Goal: Obtain resource: Download file/media

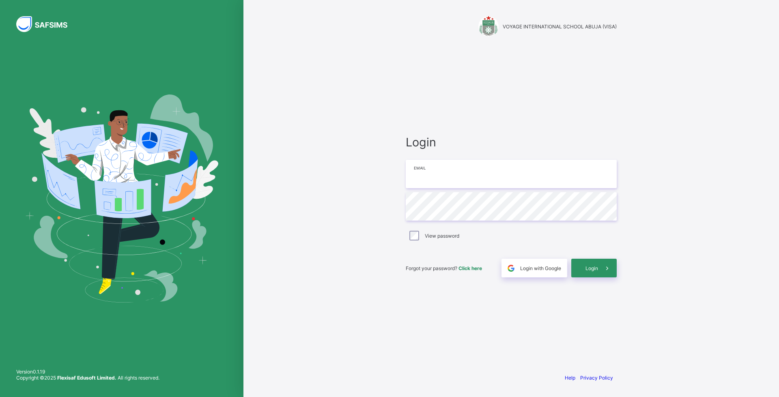
click at [446, 179] on input "email" at bounding box center [511, 174] width 211 height 28
type input "**********"
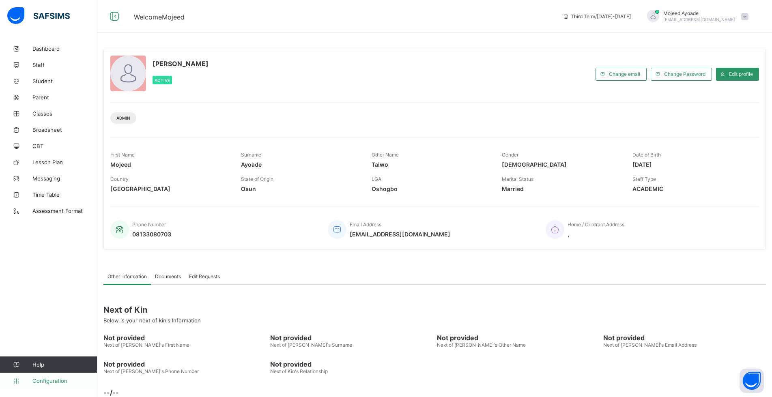
click at [52, 382] on span "Configuration" at bounding box center [64, 381] width 65 height 6
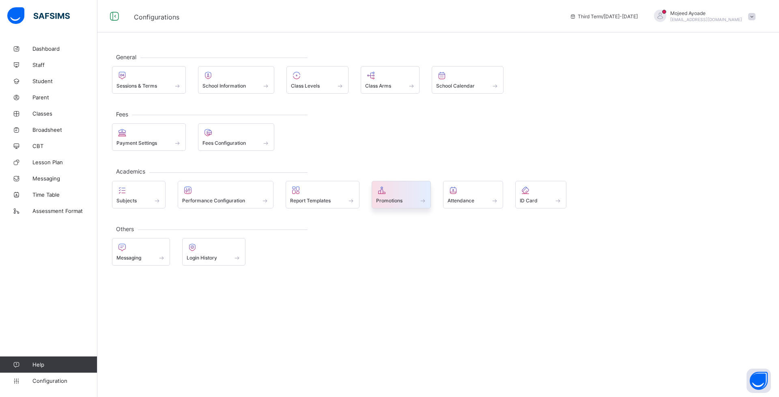
click at [401, 197] on div "Promotions" at bounding box center [401, 200] width 51 height 7
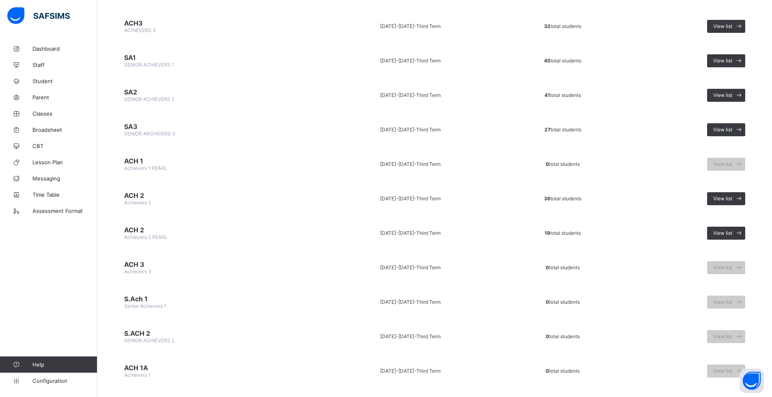
scroll to position [731, 0]
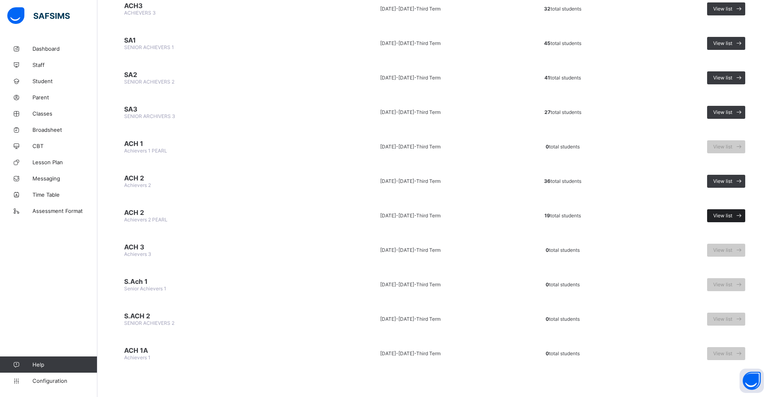
click at [738, 212] on div "View list" at bounding box center [726, 215] width 38 height 13
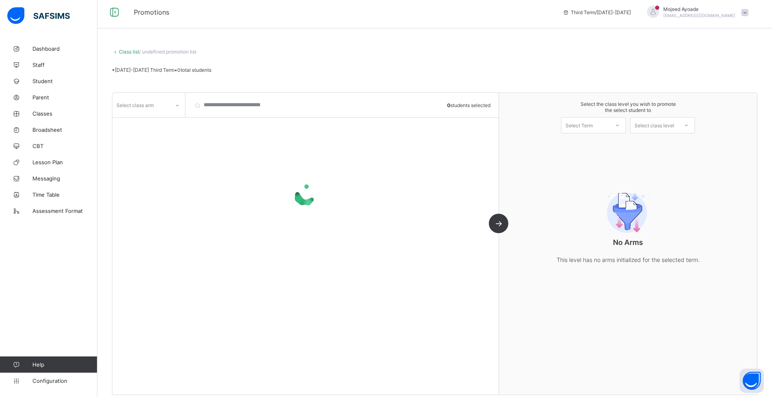
scroll to position [12, 0]
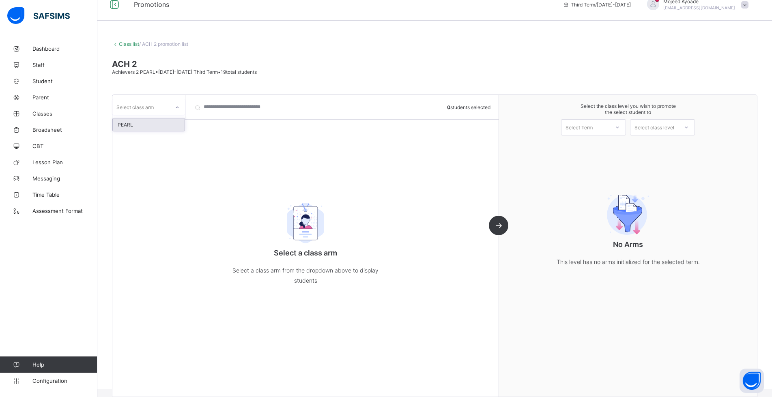
click at [177, 106] on icon at bounding box center [177, 107] width 5 height 8
click at [176, 106] on icon at bounding box center [177, 107] width 5 height 8
click at [147, 128] on div "PEARL" at bounding box center [149, 125] width 72 height 13
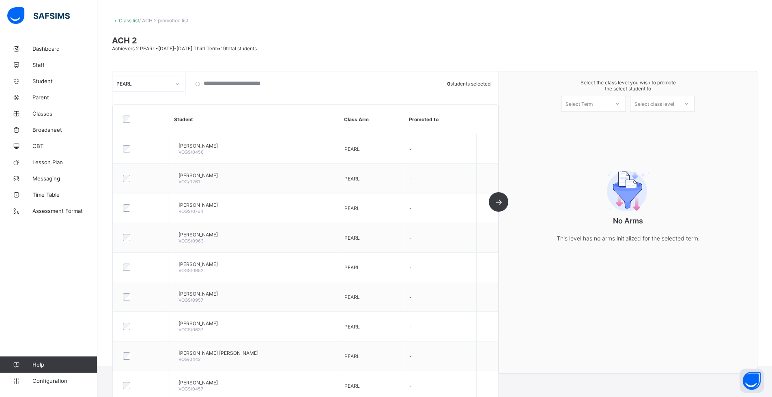
scroll to position [0, 0]
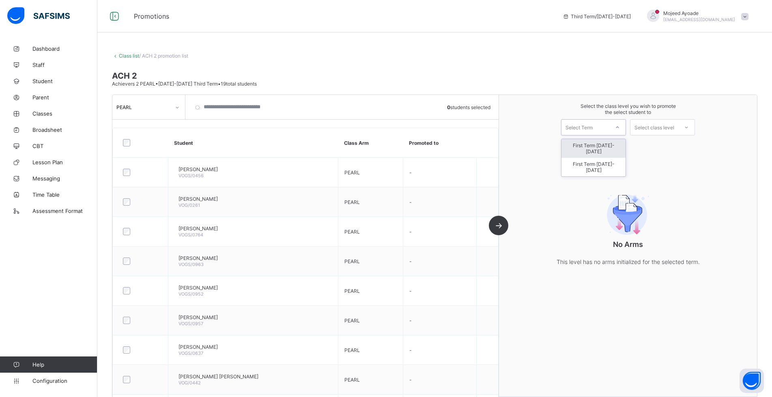
click at [620, 126] on icon at bounding box center [617, 127] width 5 height 8
click at [598, 160] on div "First Term [DATE]-[DATE]" at bounding box center [594, 167] width 64 height 19
click at [669, 129] on div "Select class level" at bounding box center [655, 127] width 40 height 16
click at [667, 146] on div "Achievers 3" at bounding box center [663, 145] width 64 height 13
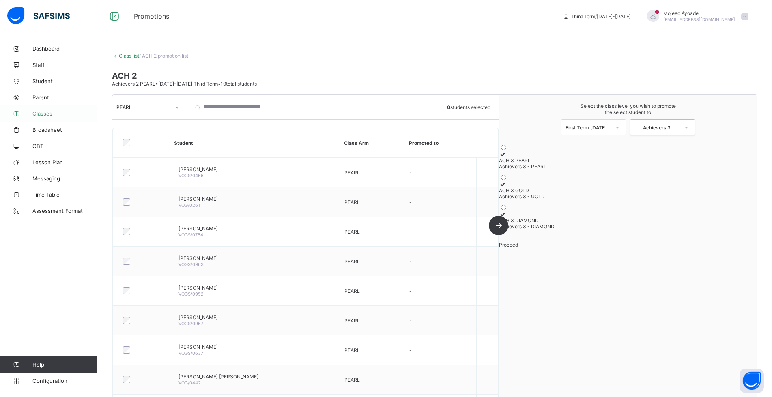
click at [44, 116] on span "Classes" at bounding box center [64, 113] width 65 height 6
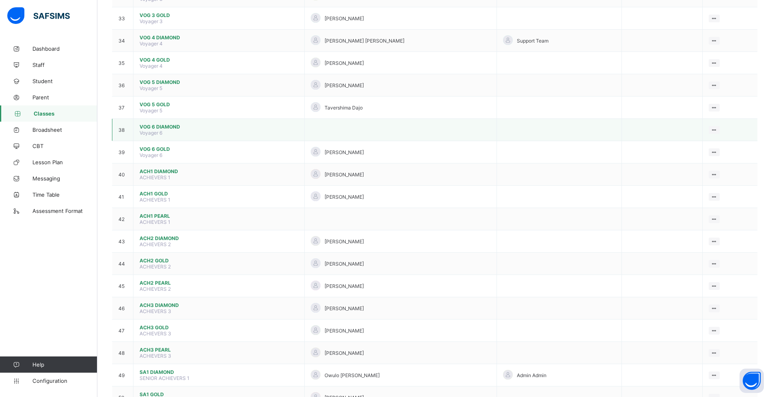
scroll to position [812, 0]
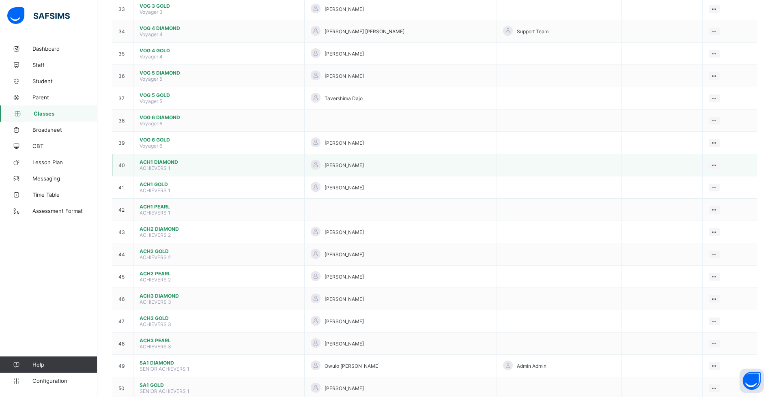
click at [166, 162] on span "ACH1 DIAMOND" at bounding box center [219, 162] width 159 height 6
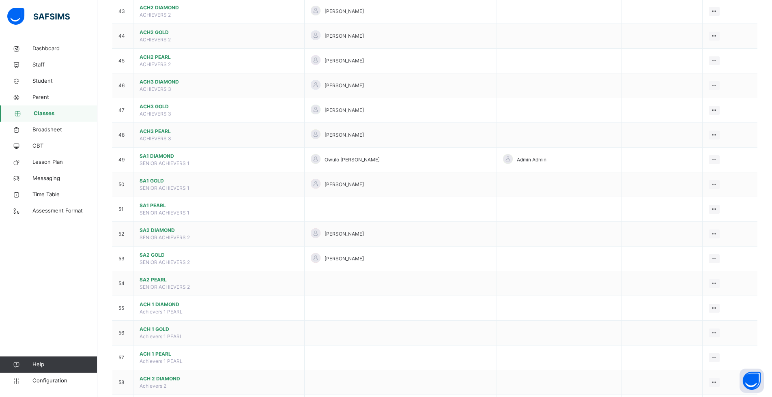
scroll to position [1130, 0]
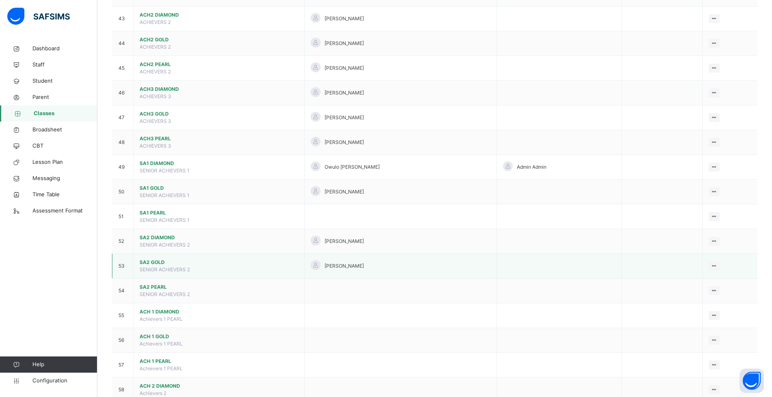
click at [148, 265] on span "SA2 GOLD" at bounding box center [219, 262] width 159 height 7
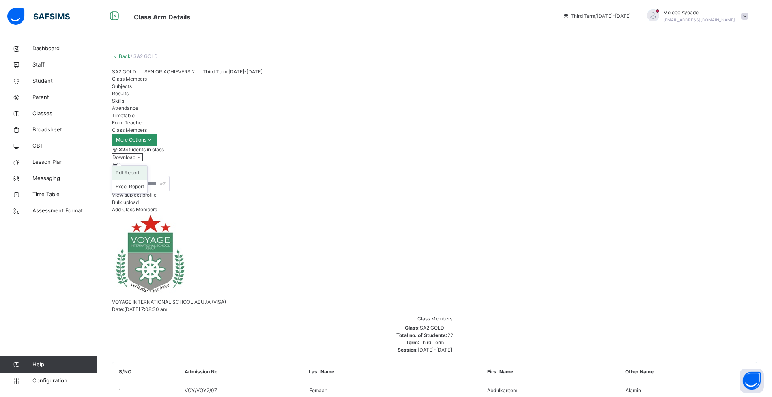
click at [147, 180] on li "Pdf Report" at bounding box center [129, 173] width 35 height 14
click at [147, 194] on li "Excel Report" at bounding box center [129, 187] width 35 height 14
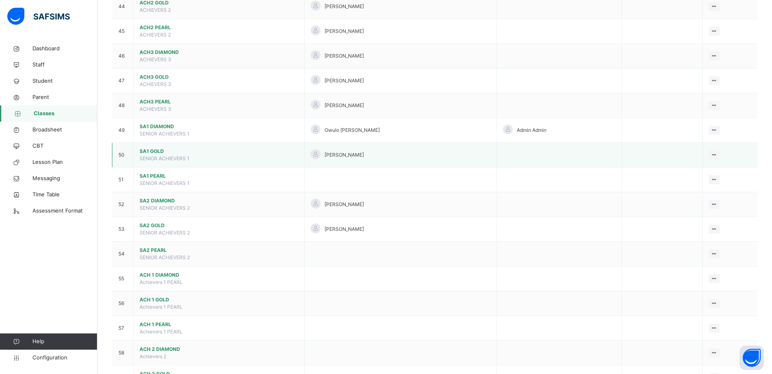
scroll to position [1177, 0]
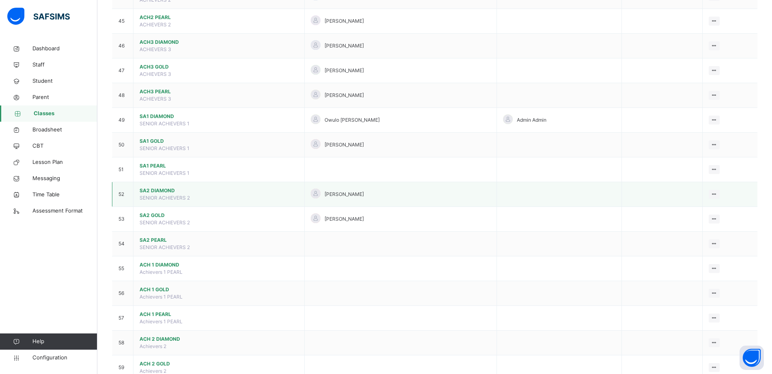
click at [155, 192] on span "SA2 DIAMOND" at bounding box center [219, 190] width 159 height 7
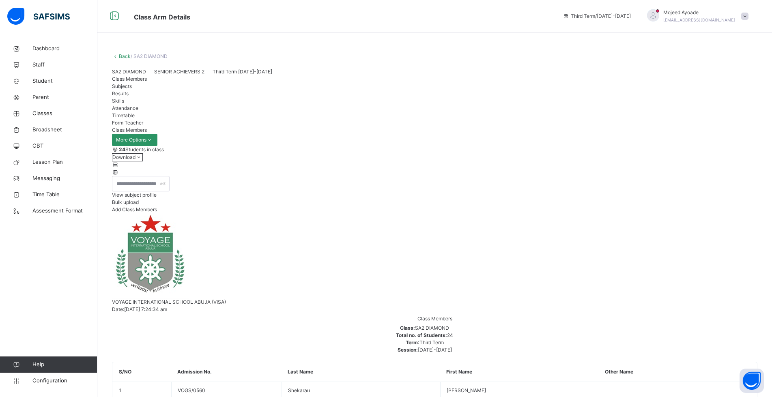
click at [45, 114] on span "Classes" at bounding box center [64, 114] width 65 height 8
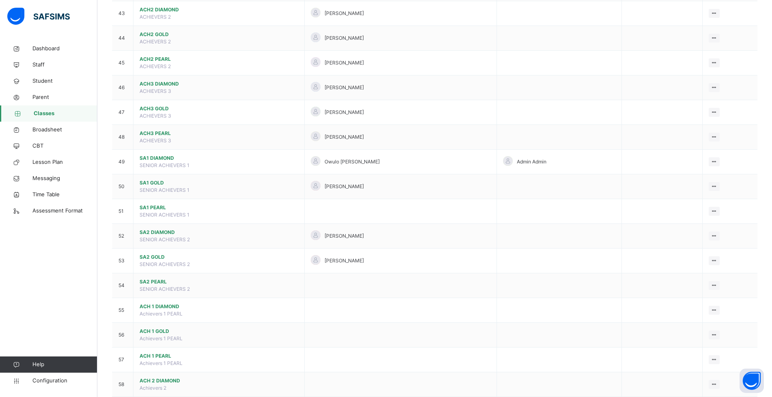
scroll to position [1136, 0]
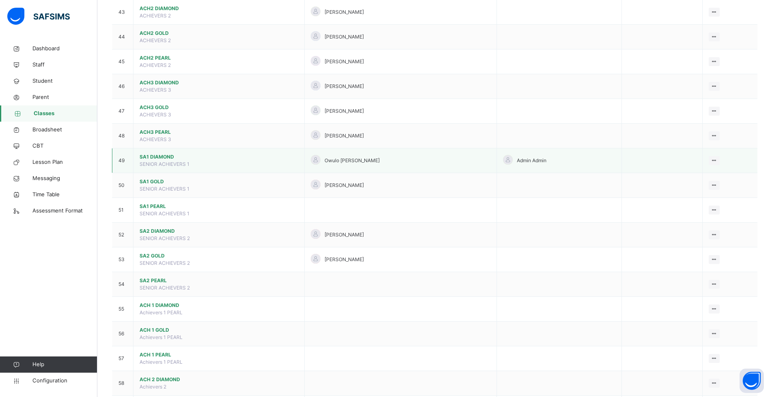
click at [161, 157] on span "SA1 DIAMOND" at bounding box center [219, 156] width 159 height 7
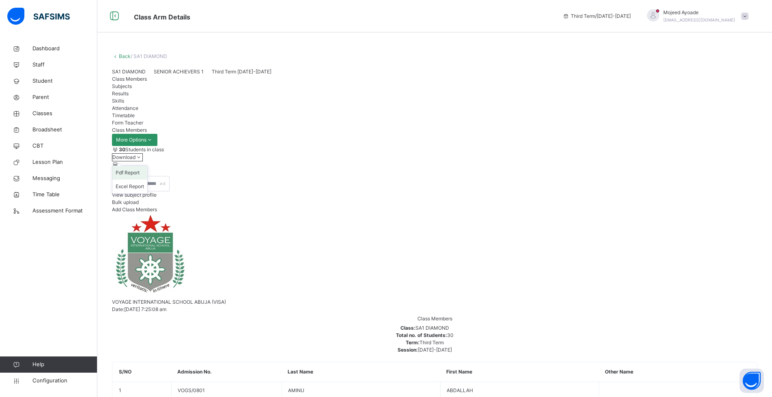
click at [147, 180] on li "Pdf Report" at bounding box center [129, 173] width 35 height 14
click at [147, 194] on li "Excel Report" at bounding box center [129, 187] width 35 height 14
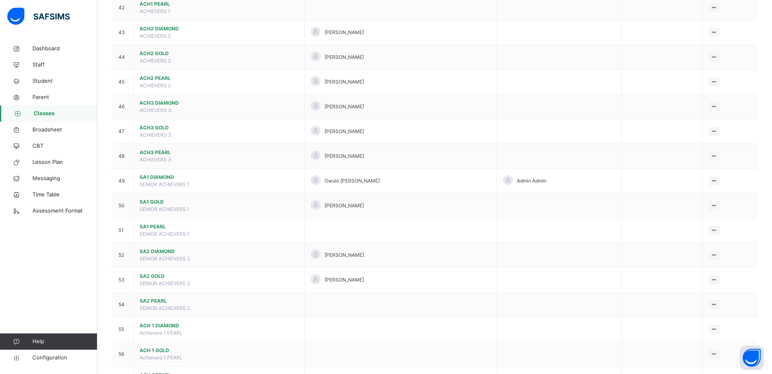
scroll to position [1136, 0]
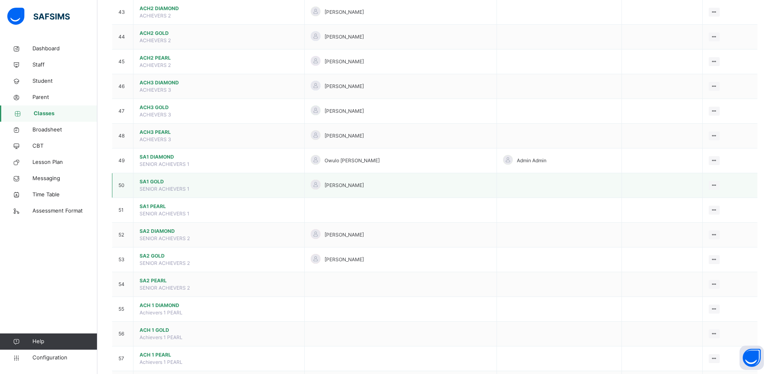
click at [159, 182] on span "SA1 GOLD" at bounding box center [219, 181] width 159 height 7
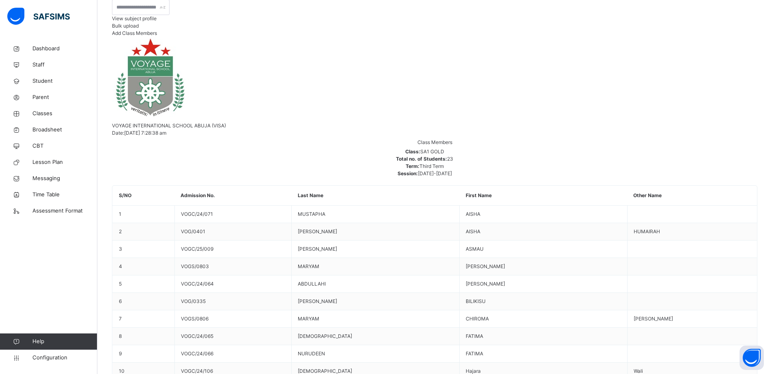
scroll to position [162, 0]
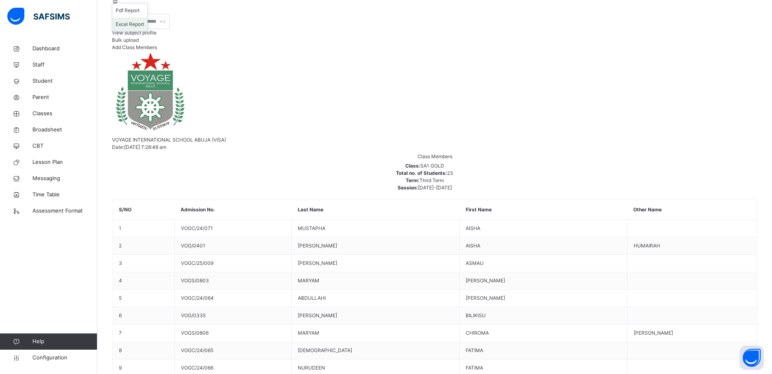
click at [147, 31] on li "Excel Report" at bounding box center [129, 24] width 35 height 14
click at [36, 63] on span "Staff" at bounding box center [64, 65] width 65 height 8
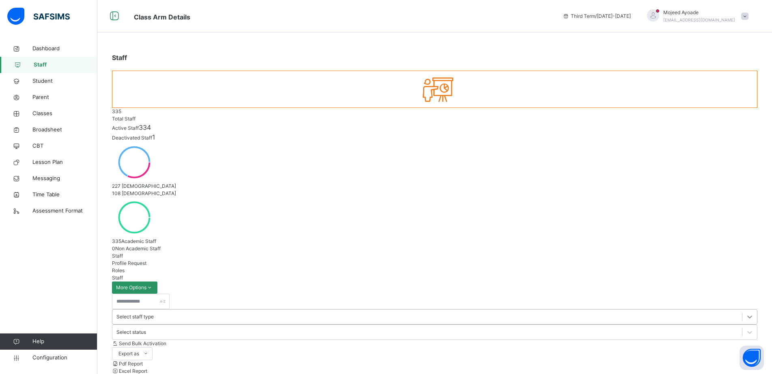
click at [746, 313] on icon at bounding box center [750, 317] width 8 height 8
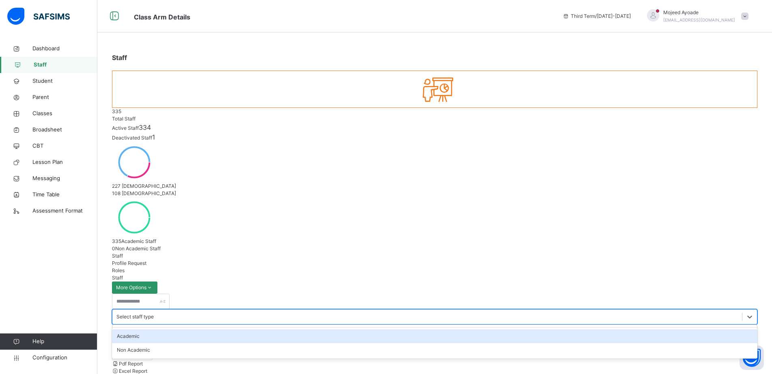
click at [220, 330] on div "Academic" at bounding box center [435, 337] width 646 height 14
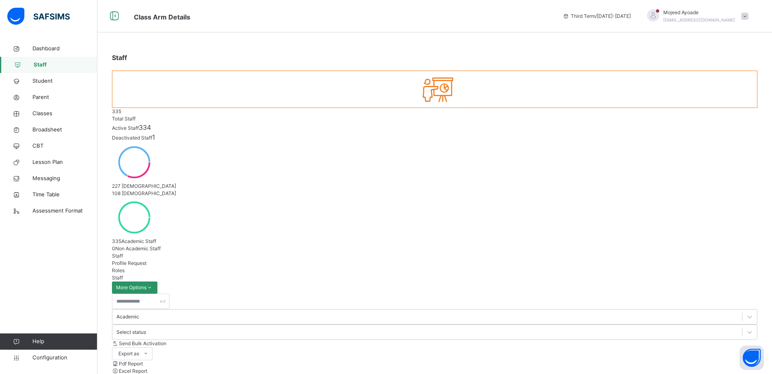
click at [658, 368] on li "Excel Report" at bounding box center [435, 371] width 646 height 7
